Goal: Task Accomplishment & Management: Manage account settings

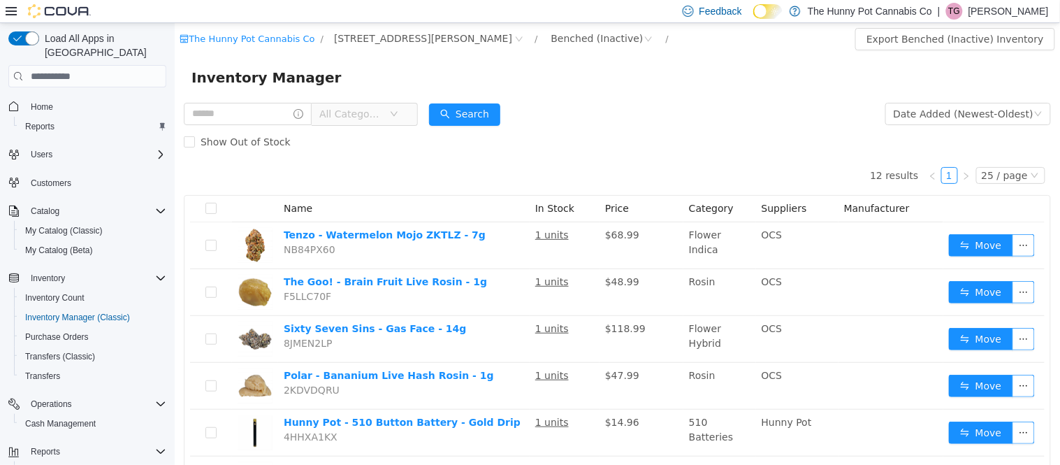
scroll to position [377, 0]
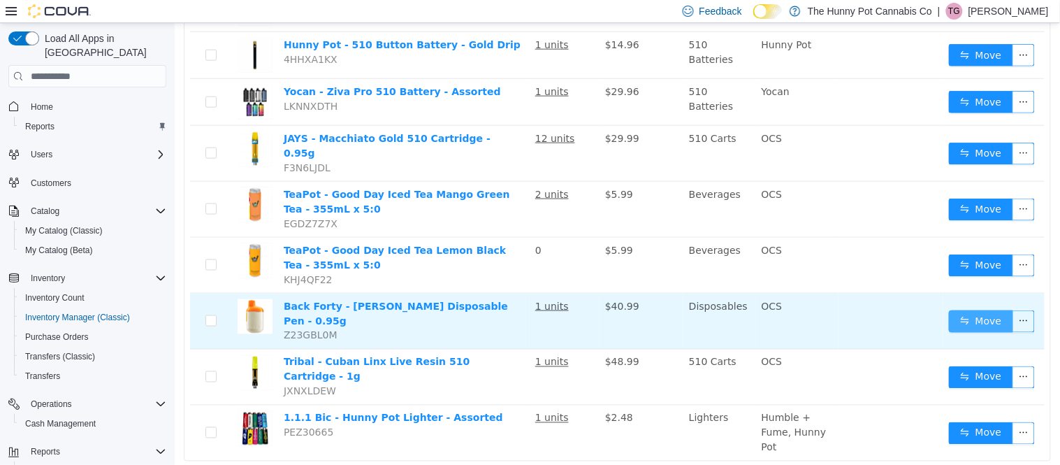
click at [956, 313] on button "Move" at bounding box center [980, 321] width 64 height 22
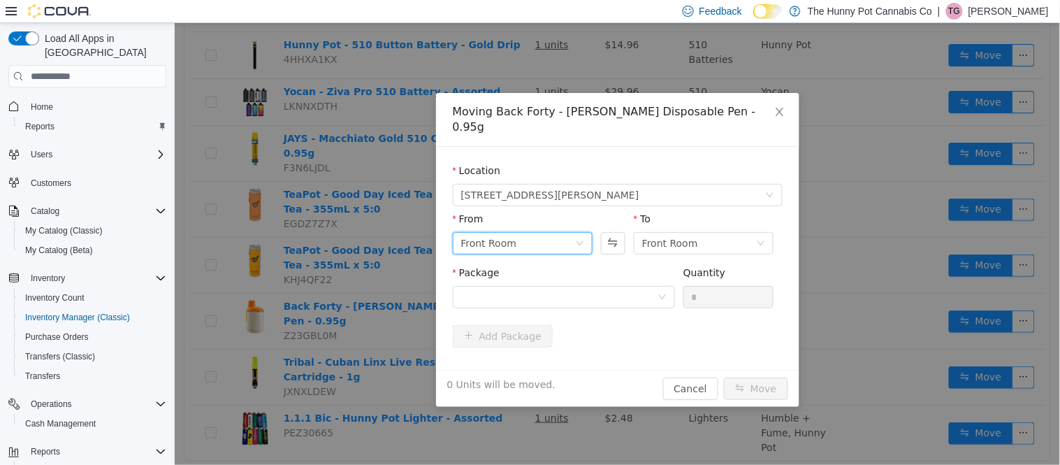
click at [579, 239] on icon "icon: down" at bounding box center [579, 243] width 8 height 8
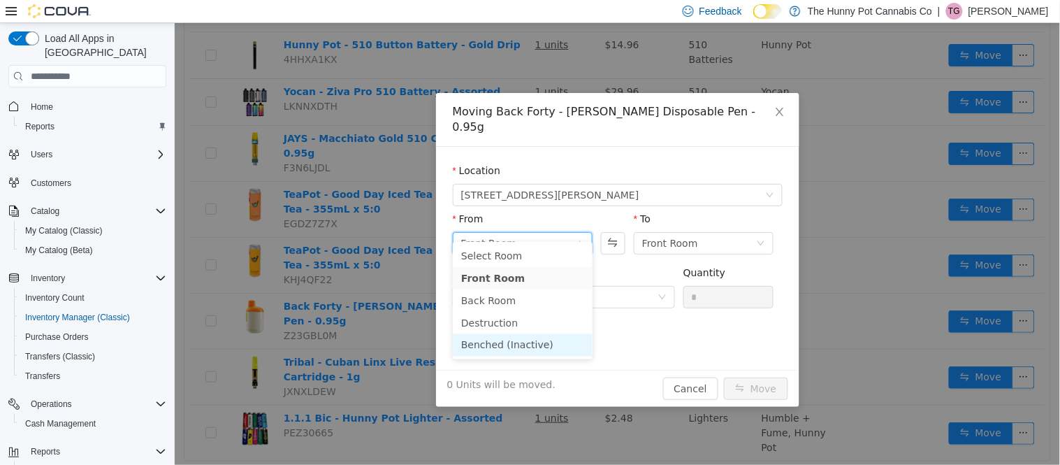
click at [520, 337] on li "Benched (Inactive)" at bounding box center [522, 345] width 140 height 22
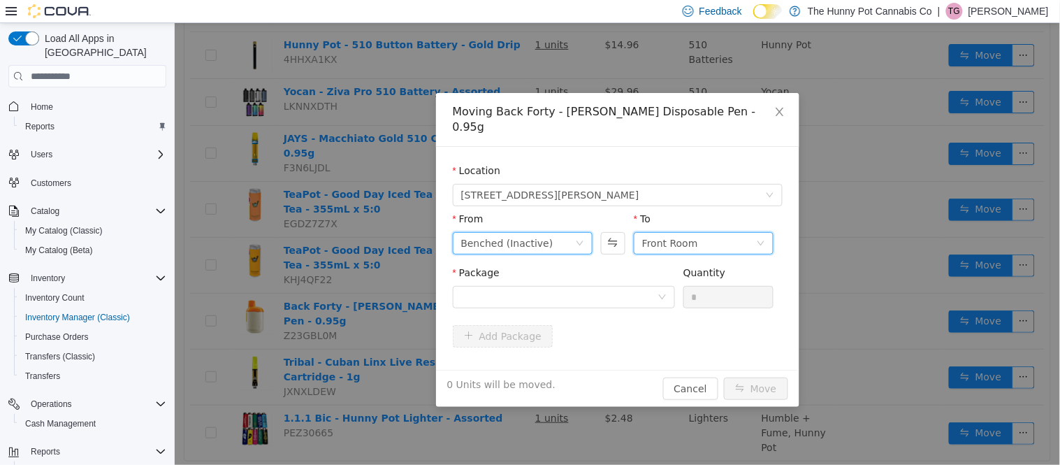
click at [762, 239] on icon "icon: down" at bounding box center [760, 243] width 8 height 8
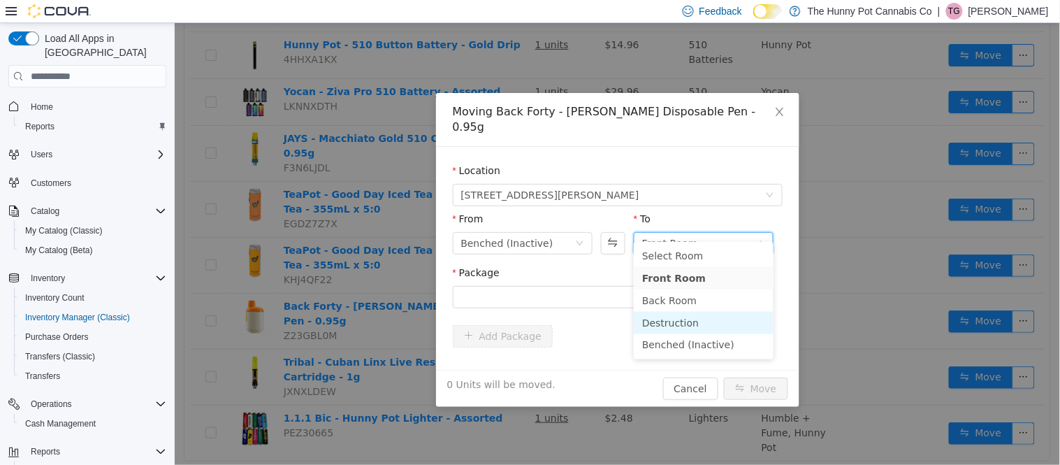
click at [676, 327] on li "Destruction" at bounding box center [703, 323] width 140 height 22
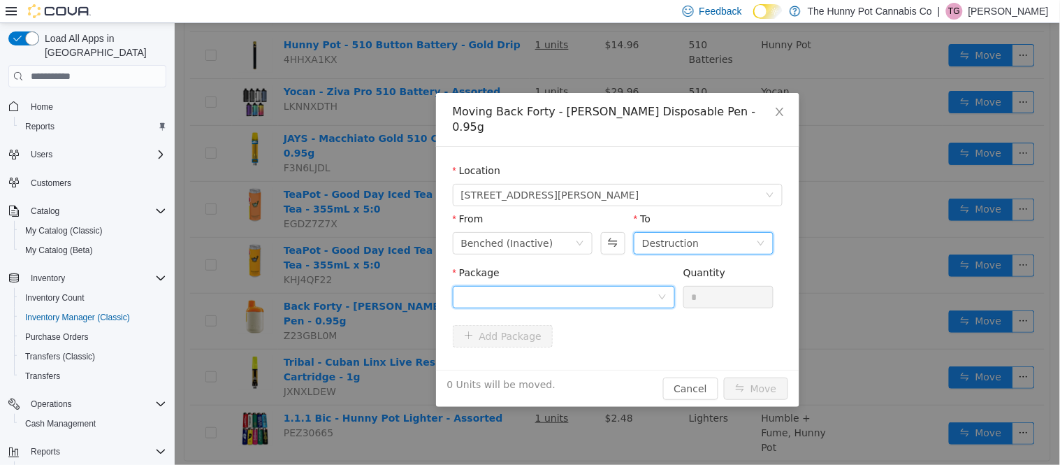
click at [652, 287] on div at bounding box center [558, 296] width 196 height 21
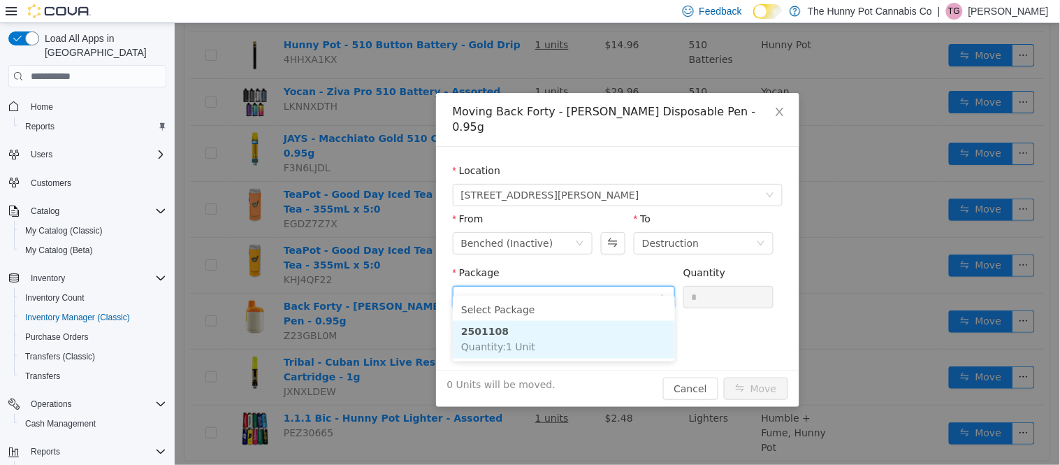
click at [620, 333] on li "2501108 Quantity : 1 Unit" at bounding box center [563, 340] width 222 height 38
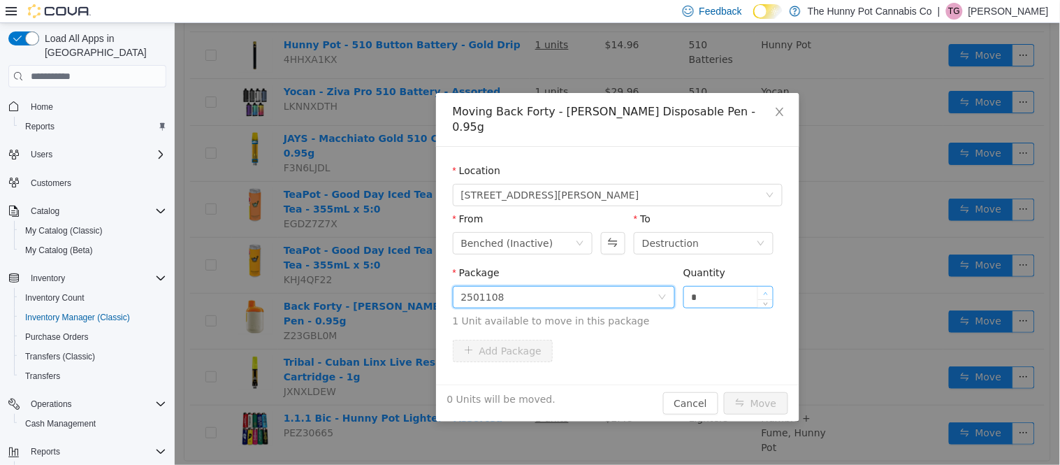
click at [765, 292] on icon "icon: up" at bounding box center [766, 293] width 4 height 3
type input "*"
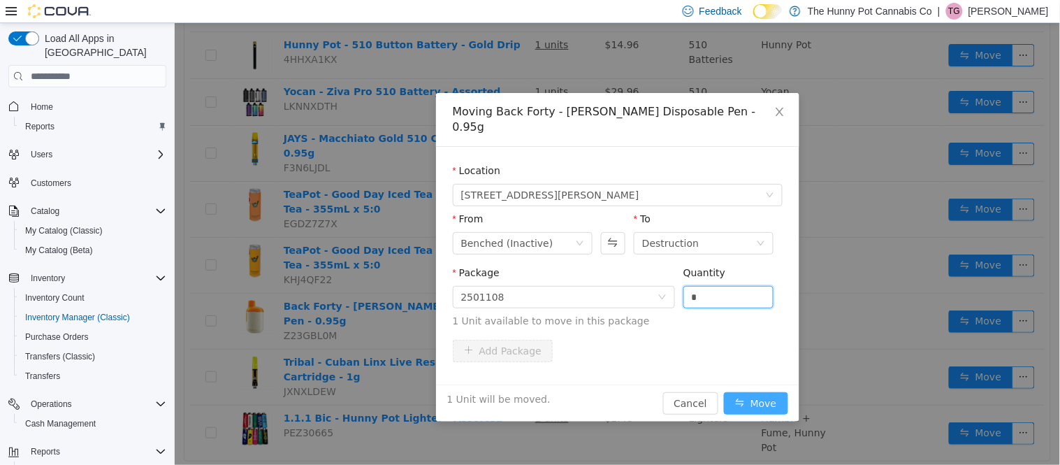
click at [748, 392] on button "Move" at bounding box center [755, 403] width 64 height 22
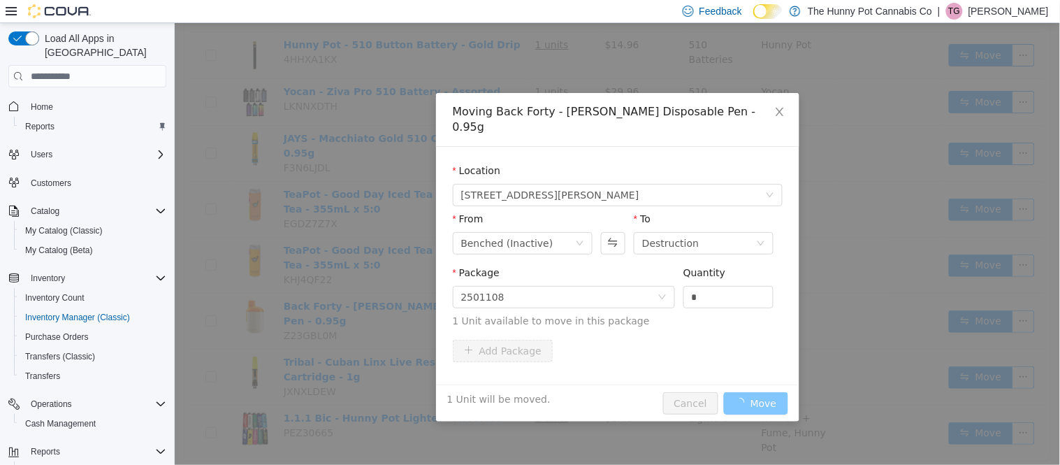
scroll to position [321, 0]
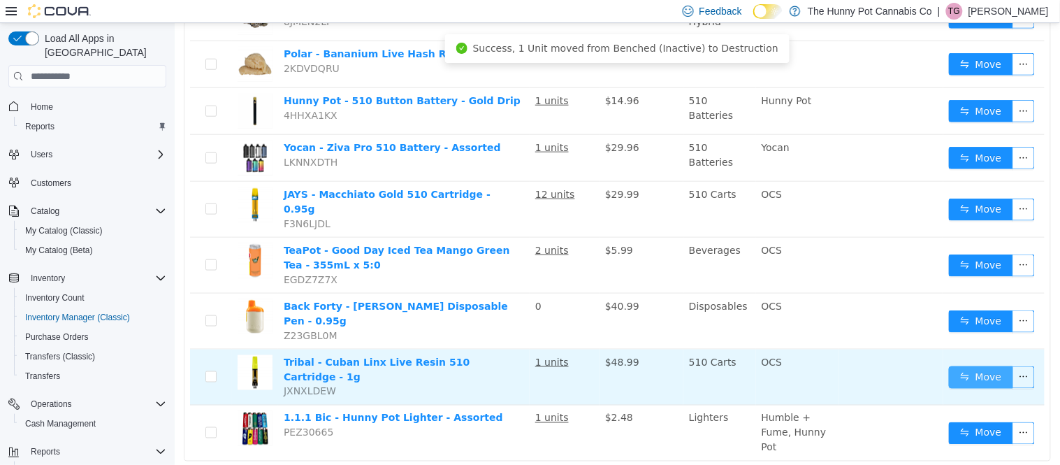
click at [968, 366] on button "Move" at bounding box center [980, 377] width 64 height 22
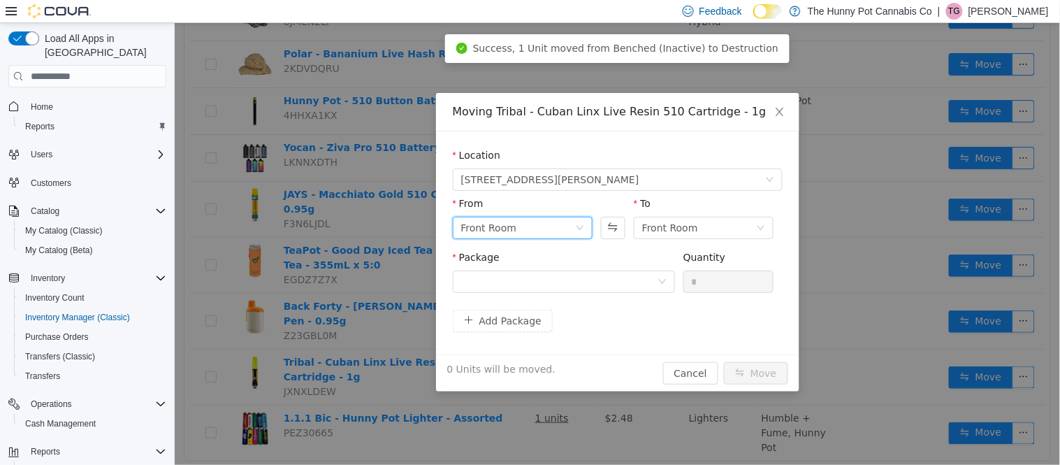
click at [583, 223] on div "Front Room" at bounding box center [522, 228] width 140 height 22
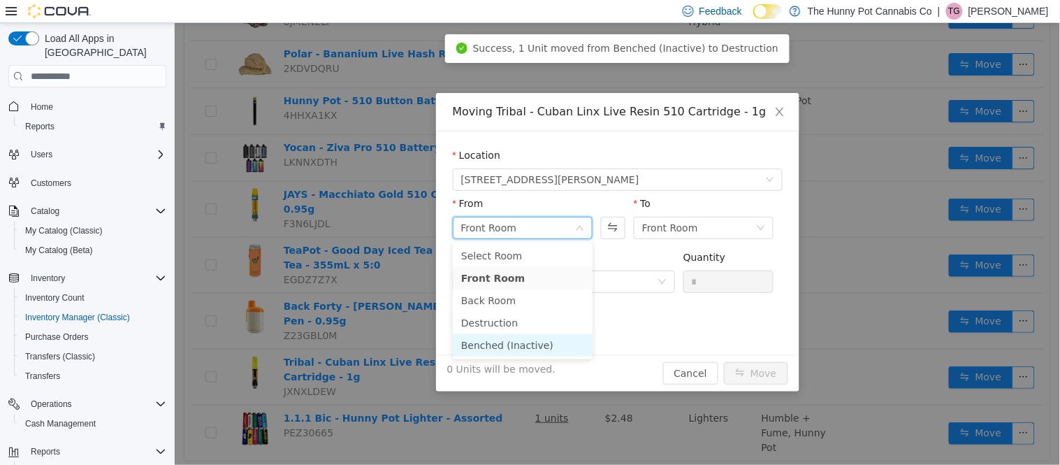
click at [516, 341] on li "Benched (Inactive)" at bounding box center [522, 345] width 140 height 22
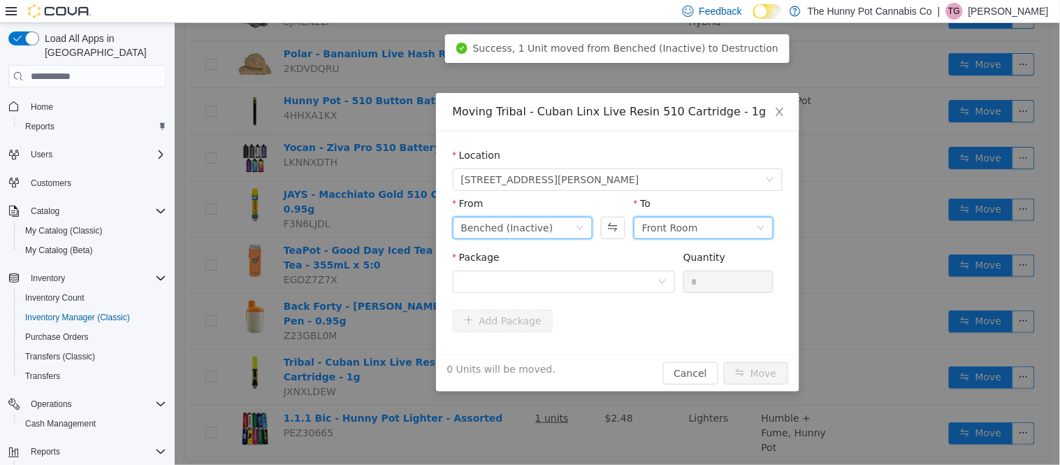
click at [770, 229] on div "Front Room" at bounding box center [703, 228] width 140 height 22
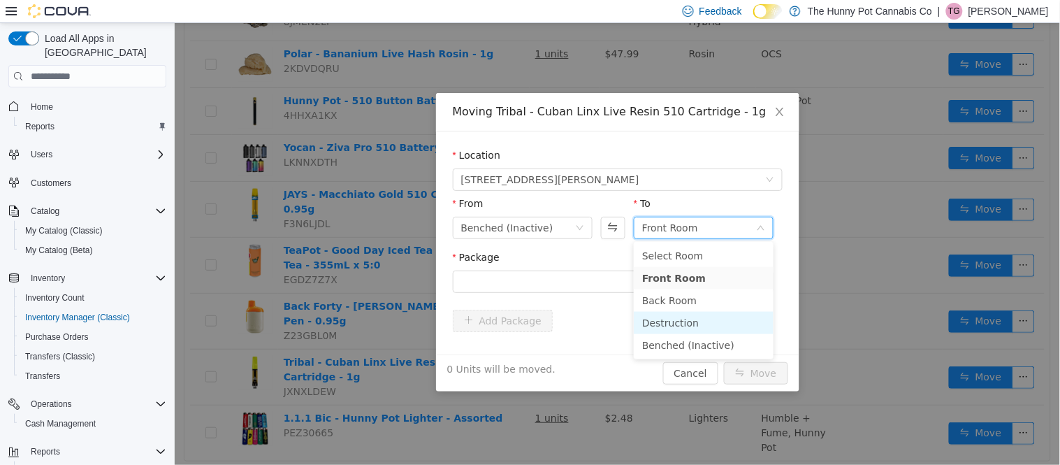
click at [694, 323] on li "Destruction" at bounding box center [703, 323] width 140 height 22
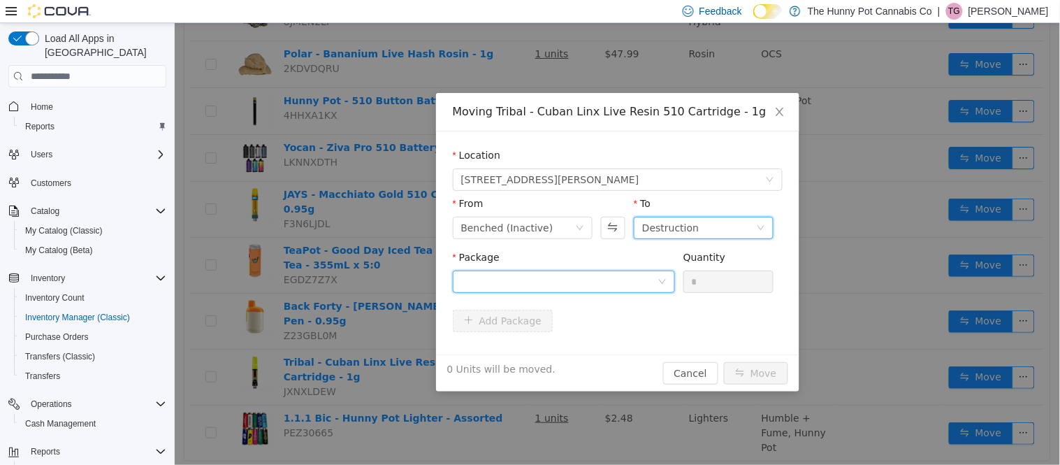
click at [656, 291] on div at bounding box center [558, 281] width 196 height 21
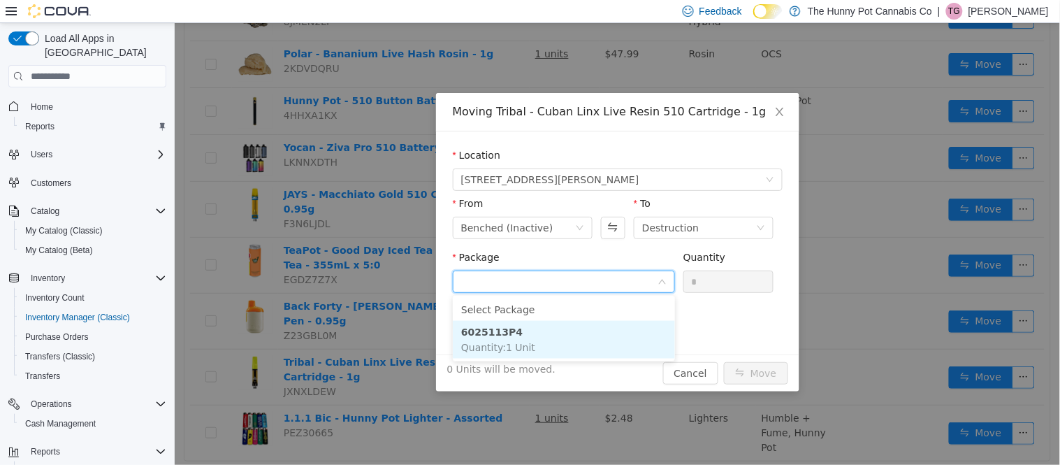
click at [643, 332] on li "6025113P4 Quantity : 1 Unit" at bounding box center [563, 340] width 222 height 38
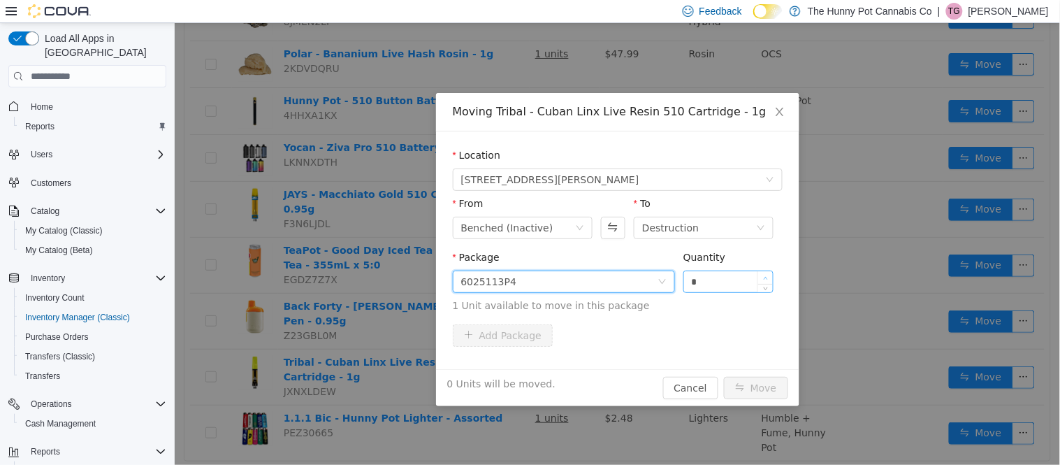
click at [764, 276] on icon "icon: up" at bounding box center [765, 278] width 5 height 5
type input "*"
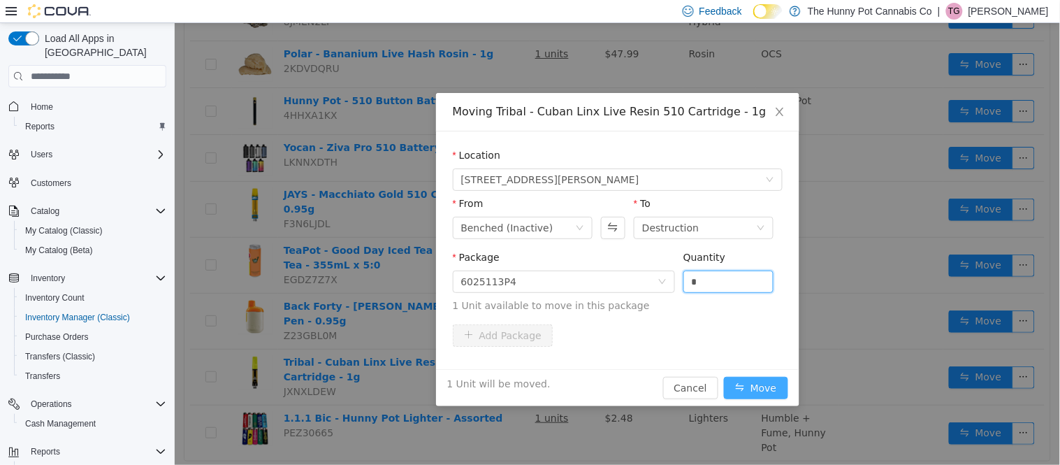
click at [738, 383] on button "Move" at bounding box center [755, 388] width 64 height 22
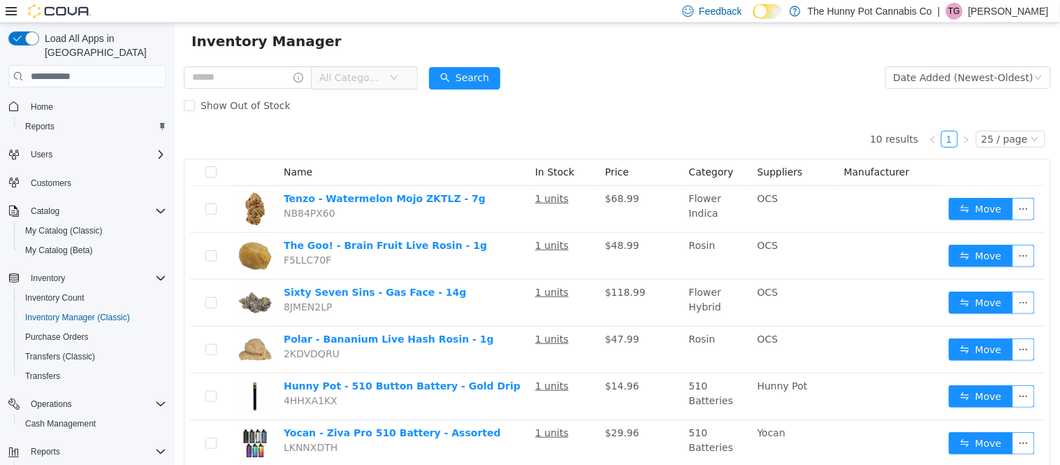
scroll to position [0, 0]
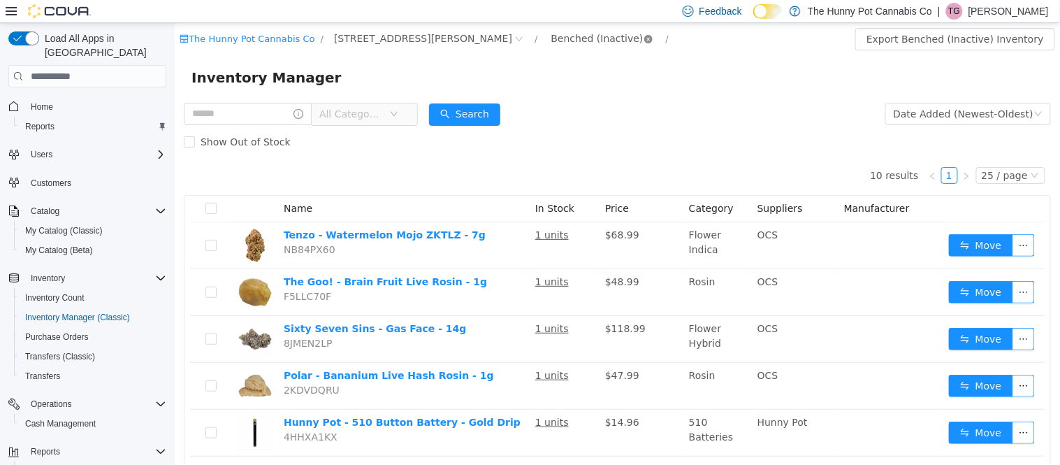
click at [643, 39] on icon "icon: close-circle" at bounding box center [647, 39] width 8 height 8
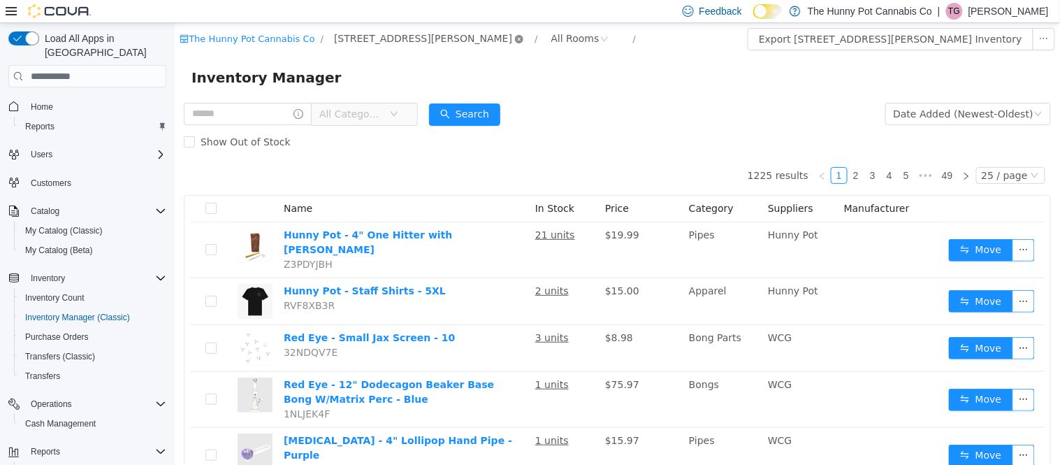
click at [514, 43] on icon "icon: close-circle" at bounding box center [518, 39] width 8 height 8
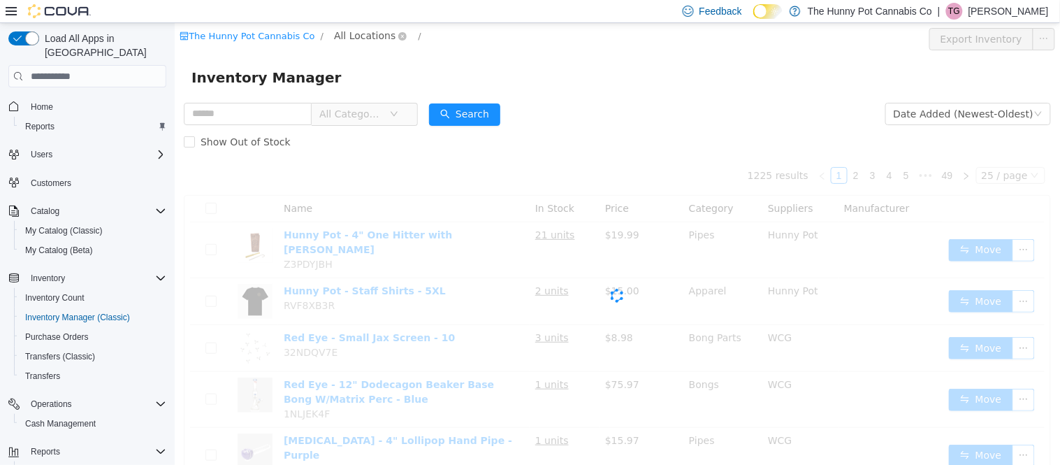
click at [351, 36] on span "All Locations" at bounding box center [363, 35] width 61 height 15
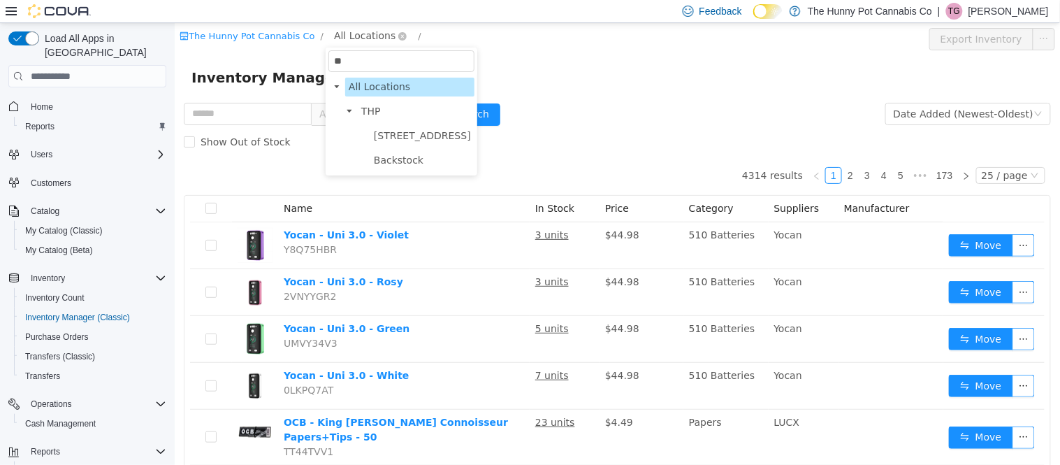
type input "***"
click at [416, 138] on span "Backstock" at bounding box center [398, 135] width 50 height 11
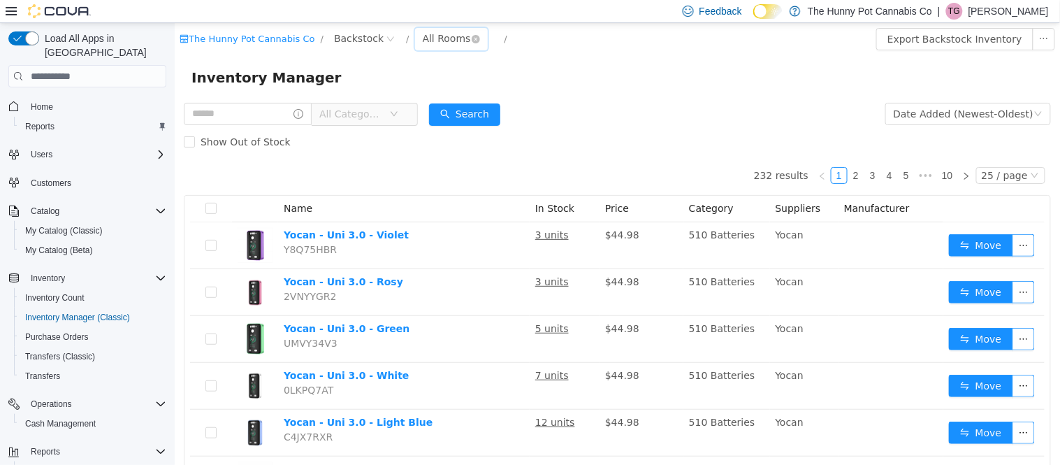
click at [434, 31] on div "All Rooms" at bounding box center [446, 38] width 48 height 21
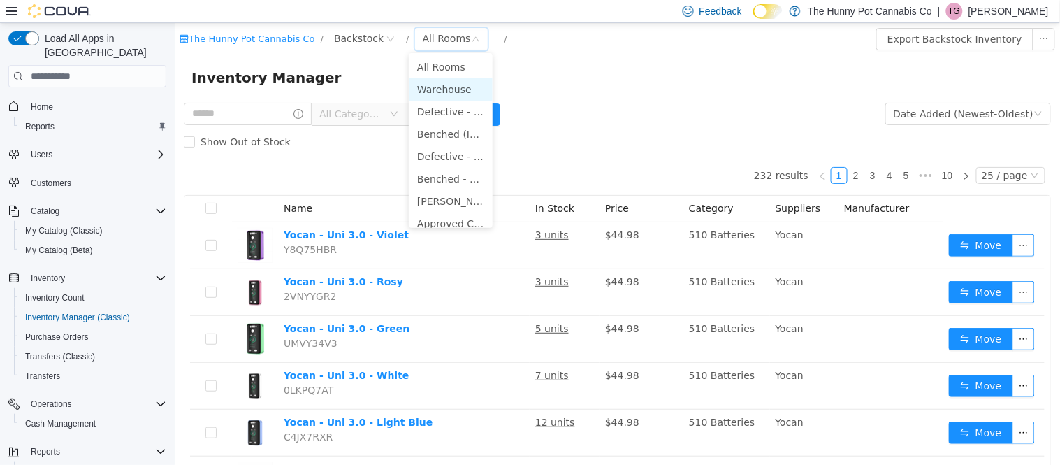
click at [446, 88] on li "Warehouse" at bounding box center [450, 89] width 84 height 22
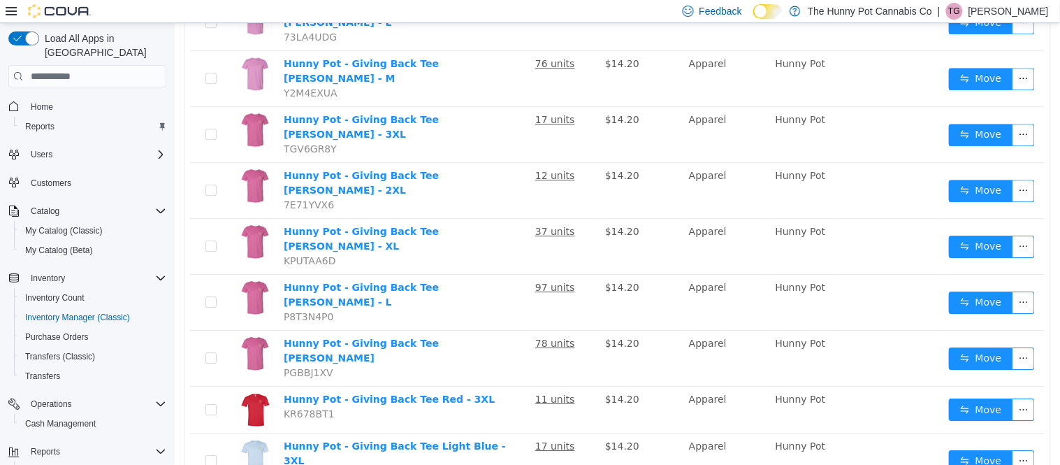
scroll to position [986, 0]
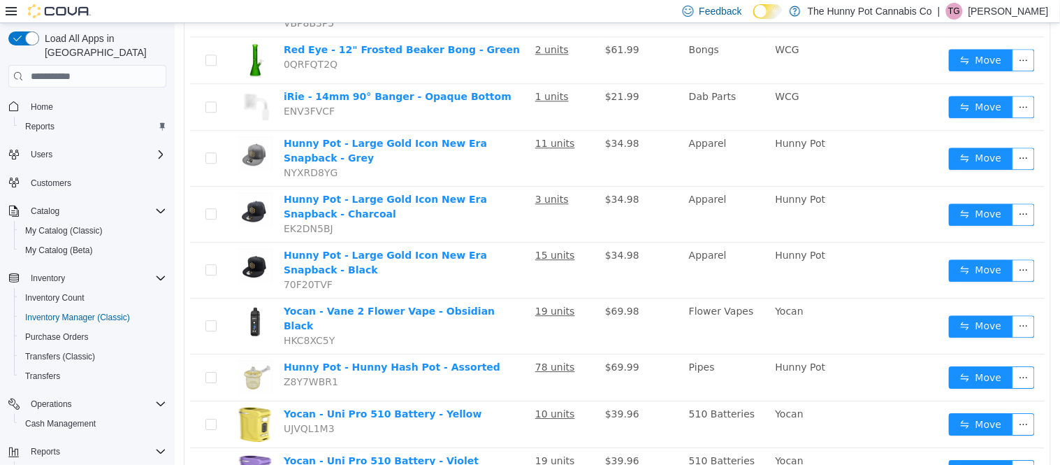
scroll to position [1004, 0]
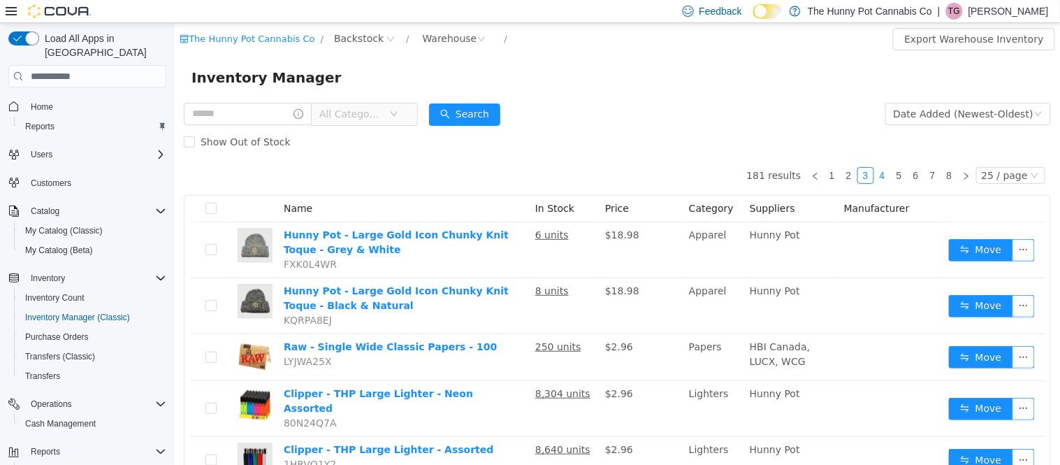
click at [884, 174] on link "4" at bounding box center [881, 175] width 15 height 15
